Goal: Entertainment & Leisure: Browse casually

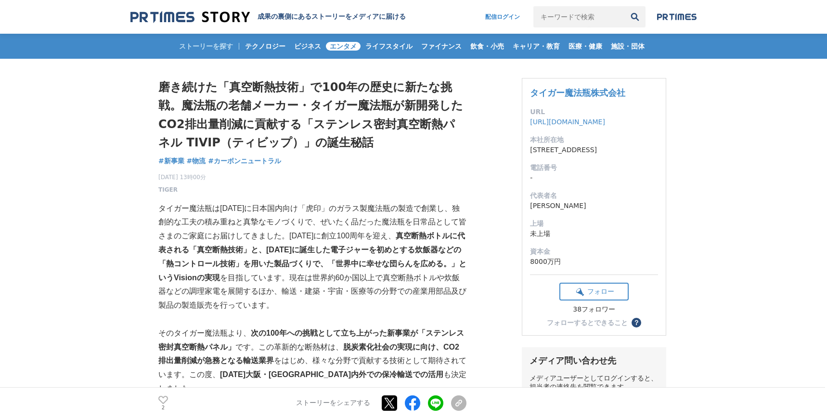
click at [349, 45] on span "エンタメ" at bounding box center [343, 46] width 35 height 9
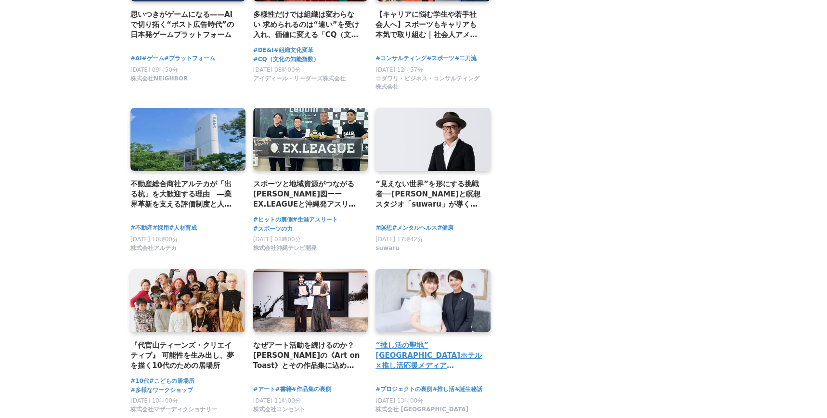
scroll to position [1204, 0]
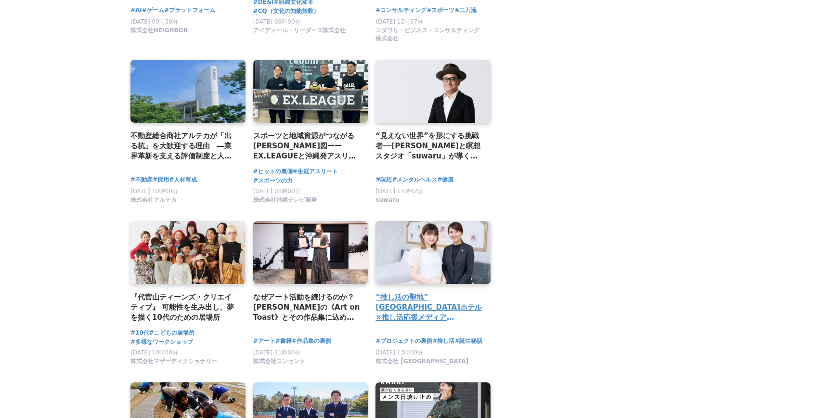
click at [417, 287] on div "“推し活の聖地”[GEOGRAPHIC_DATA]ホテル×推し活応援メディア『Oshicoco』がコラボ！「夢の推し活ルーム」完成までの裏側" at bounding box center [433, 273] width 115 height 105
click at [412, 306] on h2 "“推し活の聖地”[GEOGRAPHIC_DATA]ホテル×推し活応援メディア『Oshicoco』がコラボ！「夢の推し活ルーム」完成までの裏側" at bounding box center [429, 307] width 107 height 31
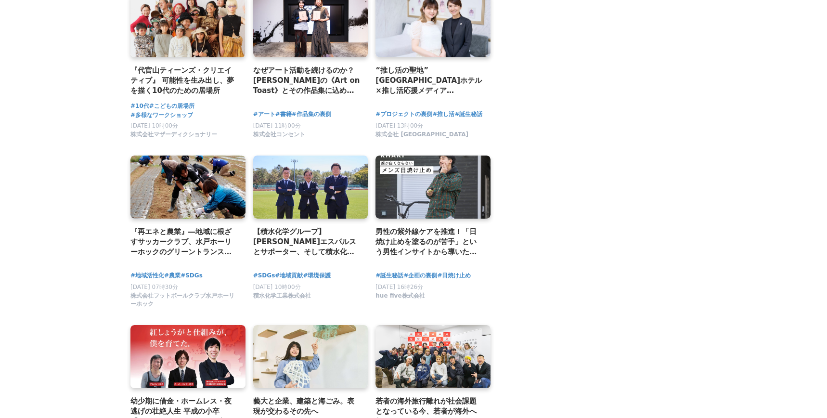
scroll to position [1396, 0]
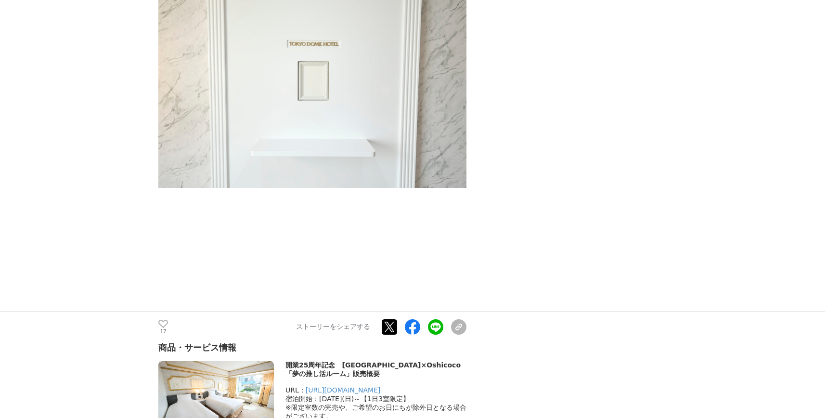
scroll to position [6047, 0]
